Goal: Task Accomplishment & Management: Use online tool/utility

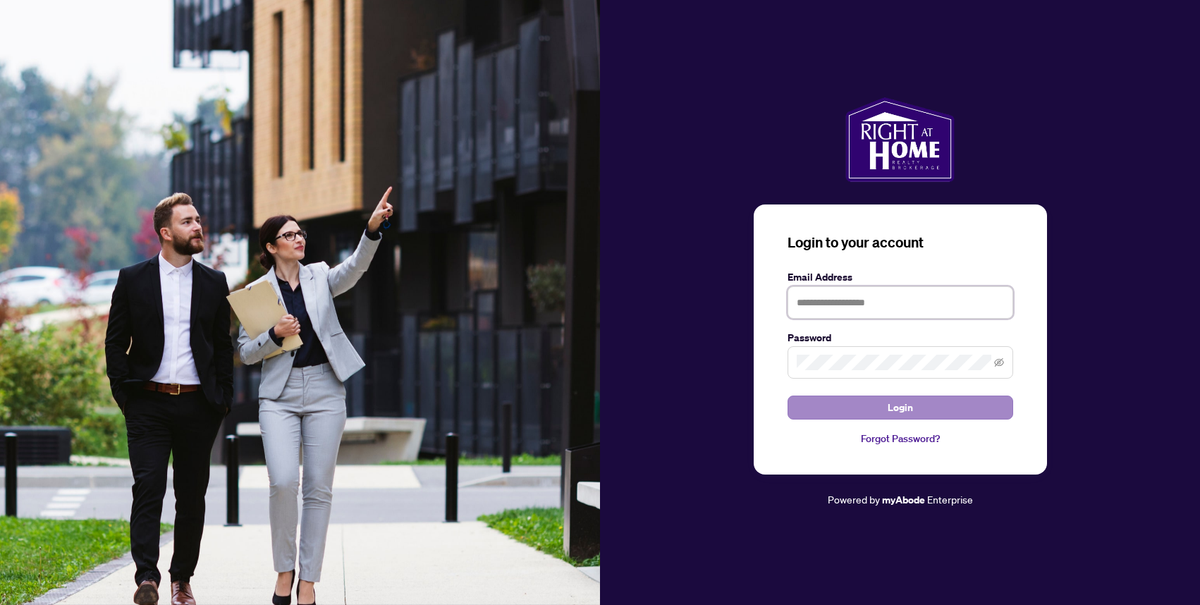
type input "**********"
click at [869, 409] on button "Login" at bounding box center [900, 407] width 226 height 24
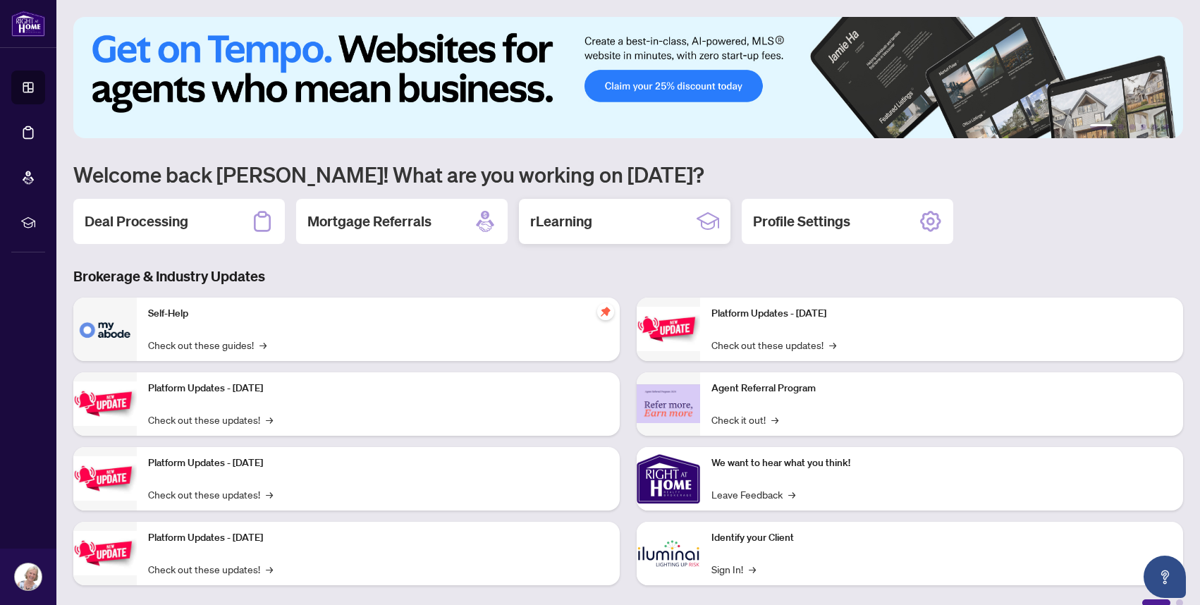
click at [591, 216] on h2 "rLearning" at bounding box center [561, 221] width 62 height 20
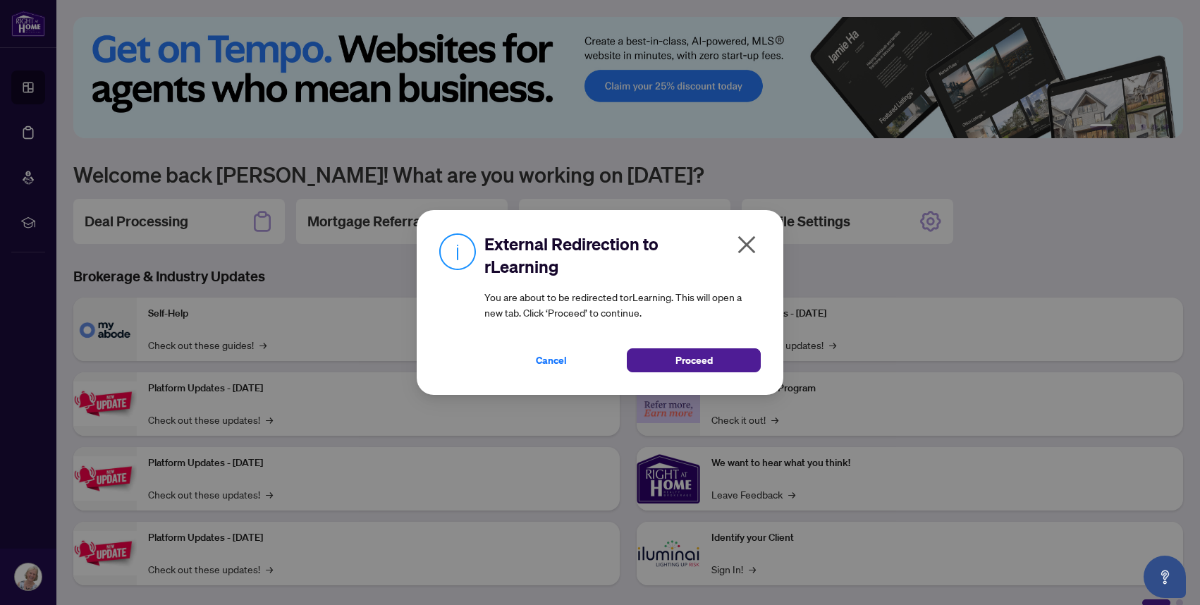
click at [745, 242] on icon "close" at bounding box center [747, 245] width 18 height 18
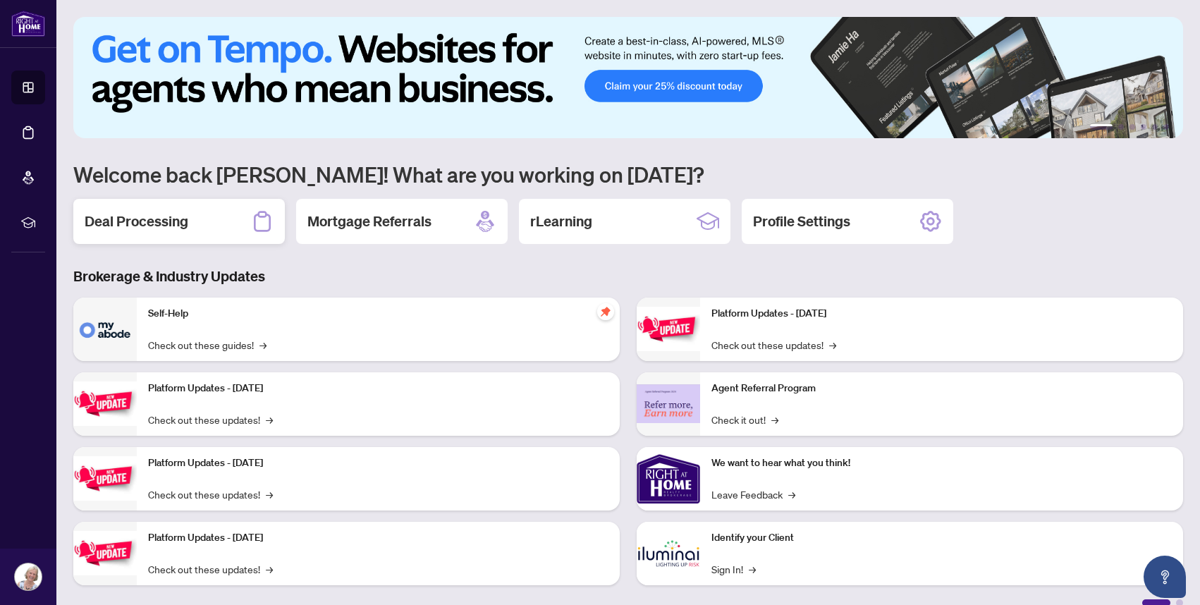
click at [211, 226] on div "Deal Processing" at bounding box center [178, 221] width 211 height 45
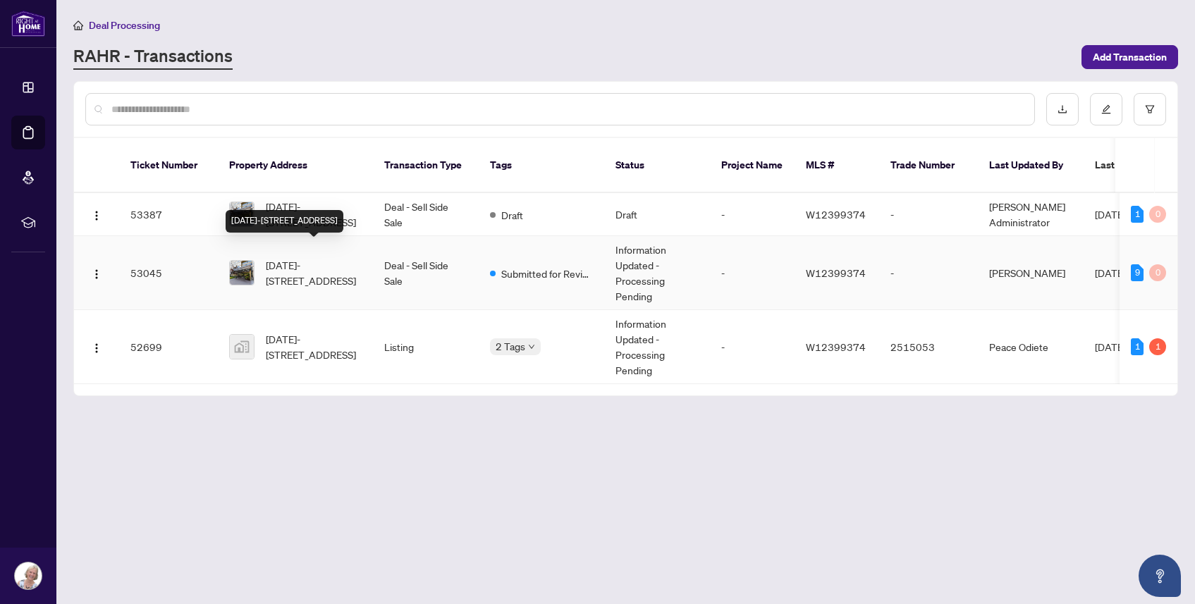
click at [328, 259] on span "1306-2267 Lake Shore Blvd, Toronto, Ontario M8V 3X2, Canada" at bounding box center [314, 272] width 96 height 31
